Goal: Task Accomplishment & Management: Use online tool/utility

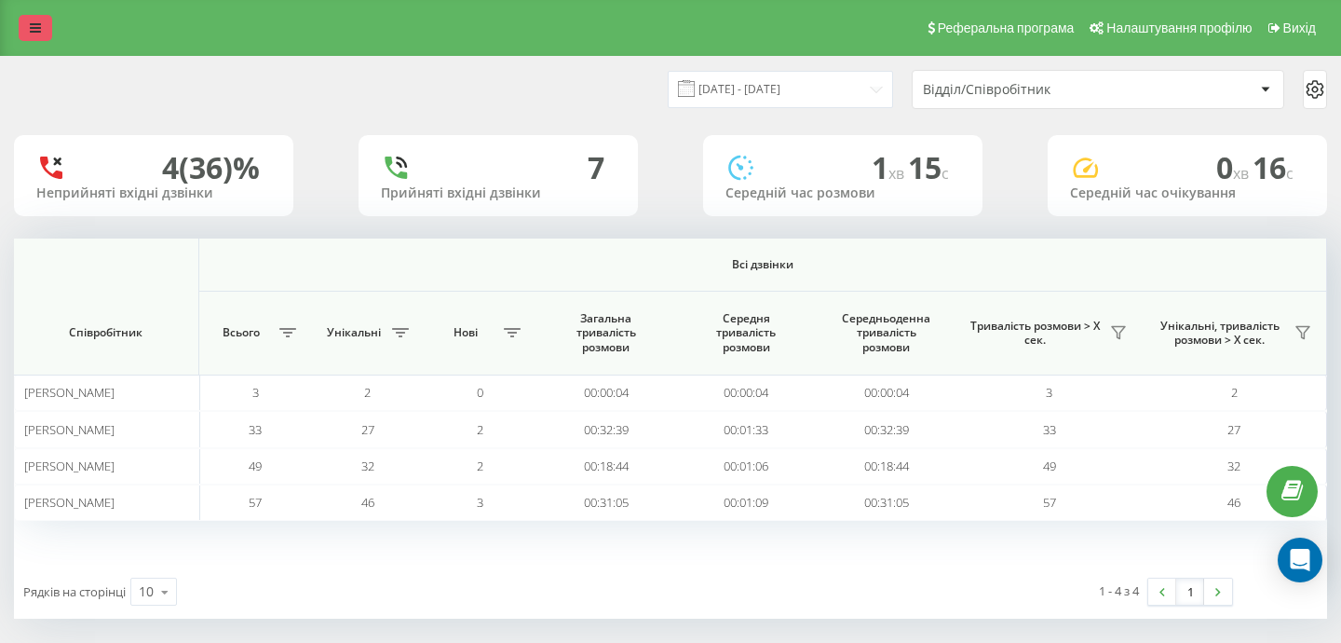
click at [45, 20] on link at bounding box center [36, 28] width 34 height 26
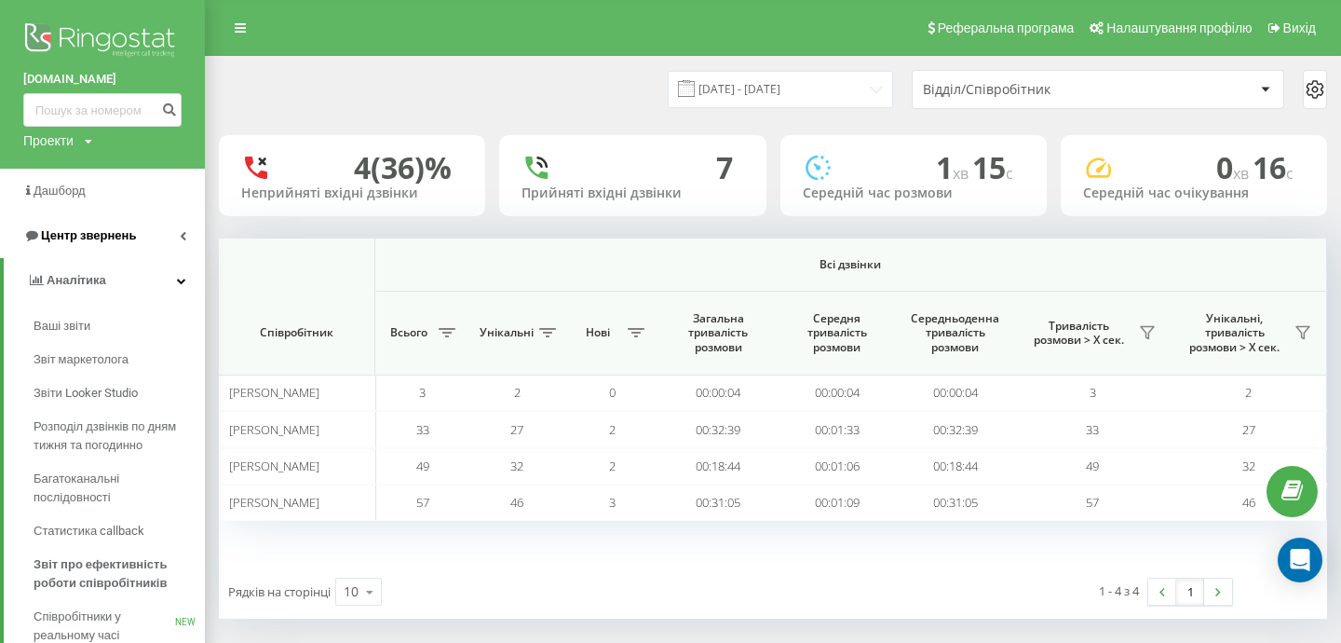
click at [59, 233] on span "Центр звернень" at bounding box center [88, 235] width 95 height 14
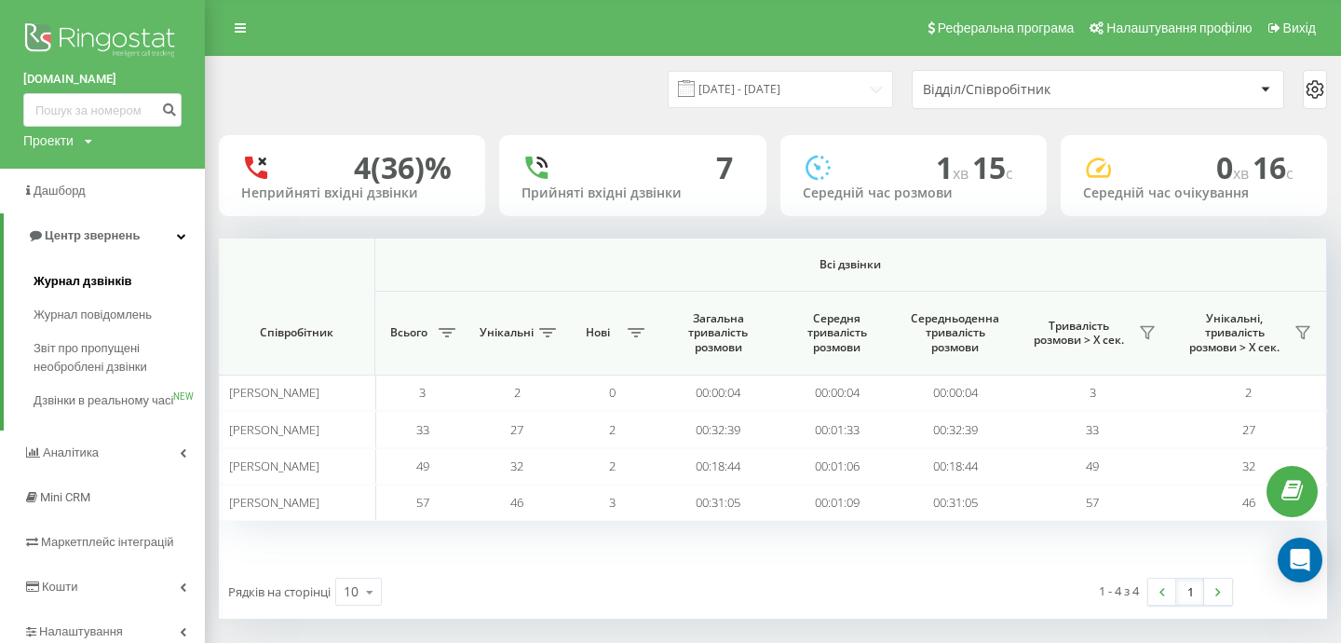
click at [95, 288] on span "Журнал дзвінків" at bounding box center [83, 281] width 99 height 19
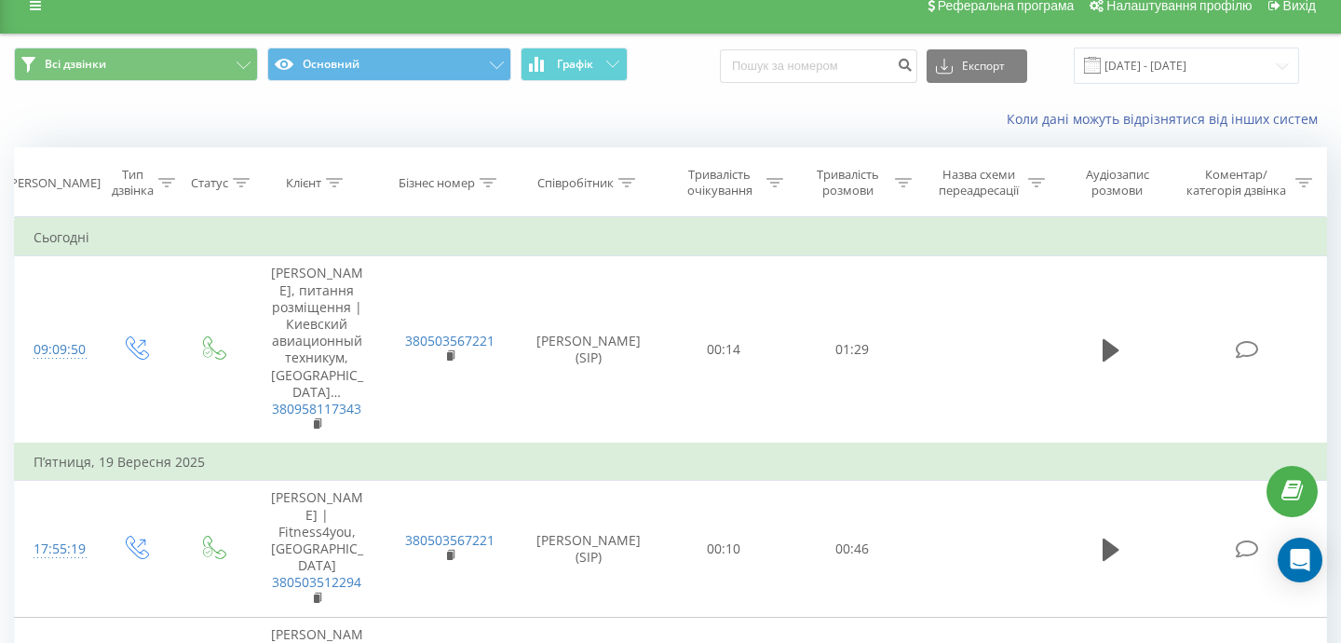
scroll to position [17, 0]
